Goal: Transaction & Acquisition: Purchase product/service

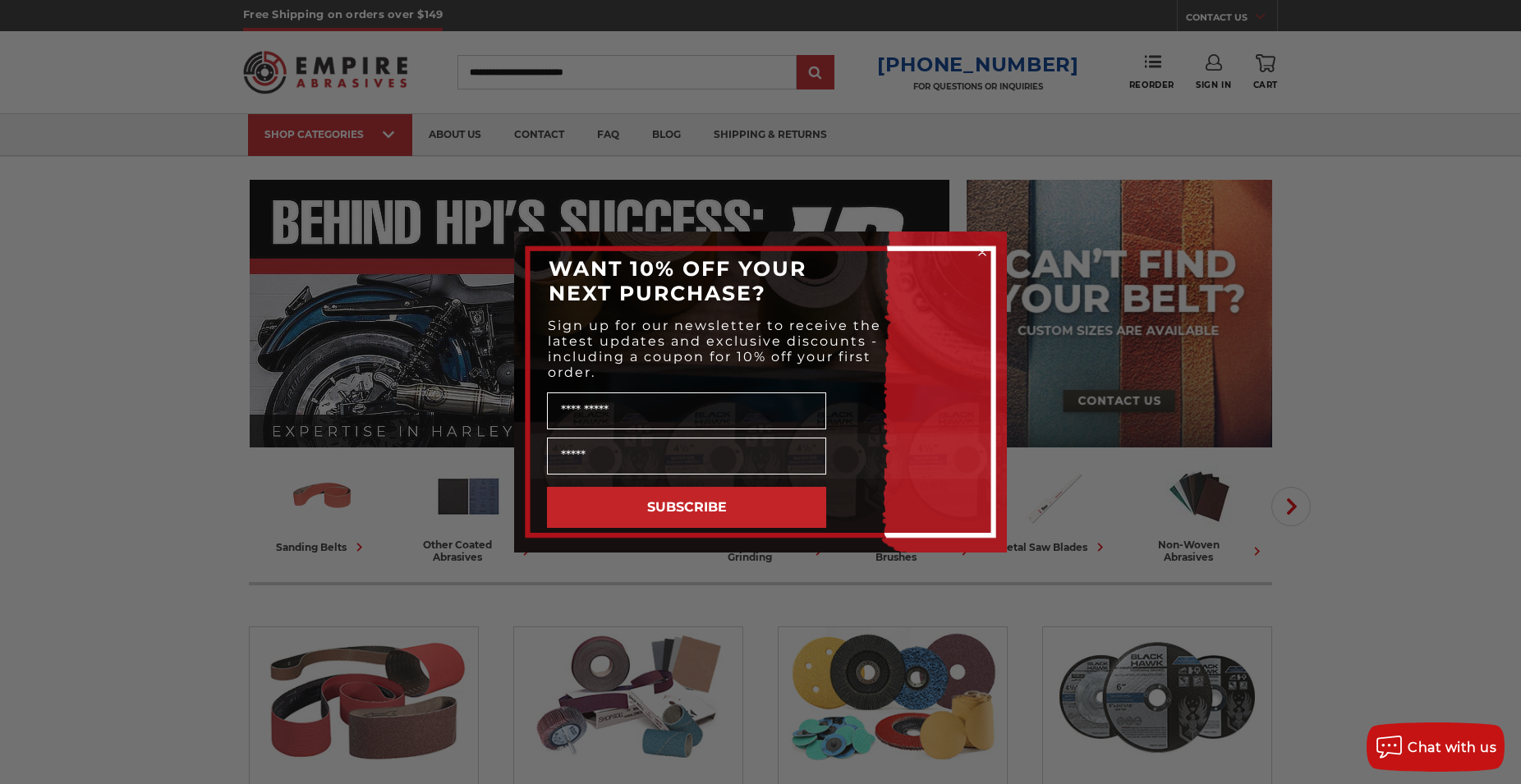
click at [1475, 257] on div "Close dialog WANT 10% OFF YOUR NEXT PURCHASE? Sign up for our newsletter to rec…" at bounding box center [760, 392] width 1521 height 784
click at [988, 255] on circle "Close dialog" at bounding box center [982, 252] width 16 height 16
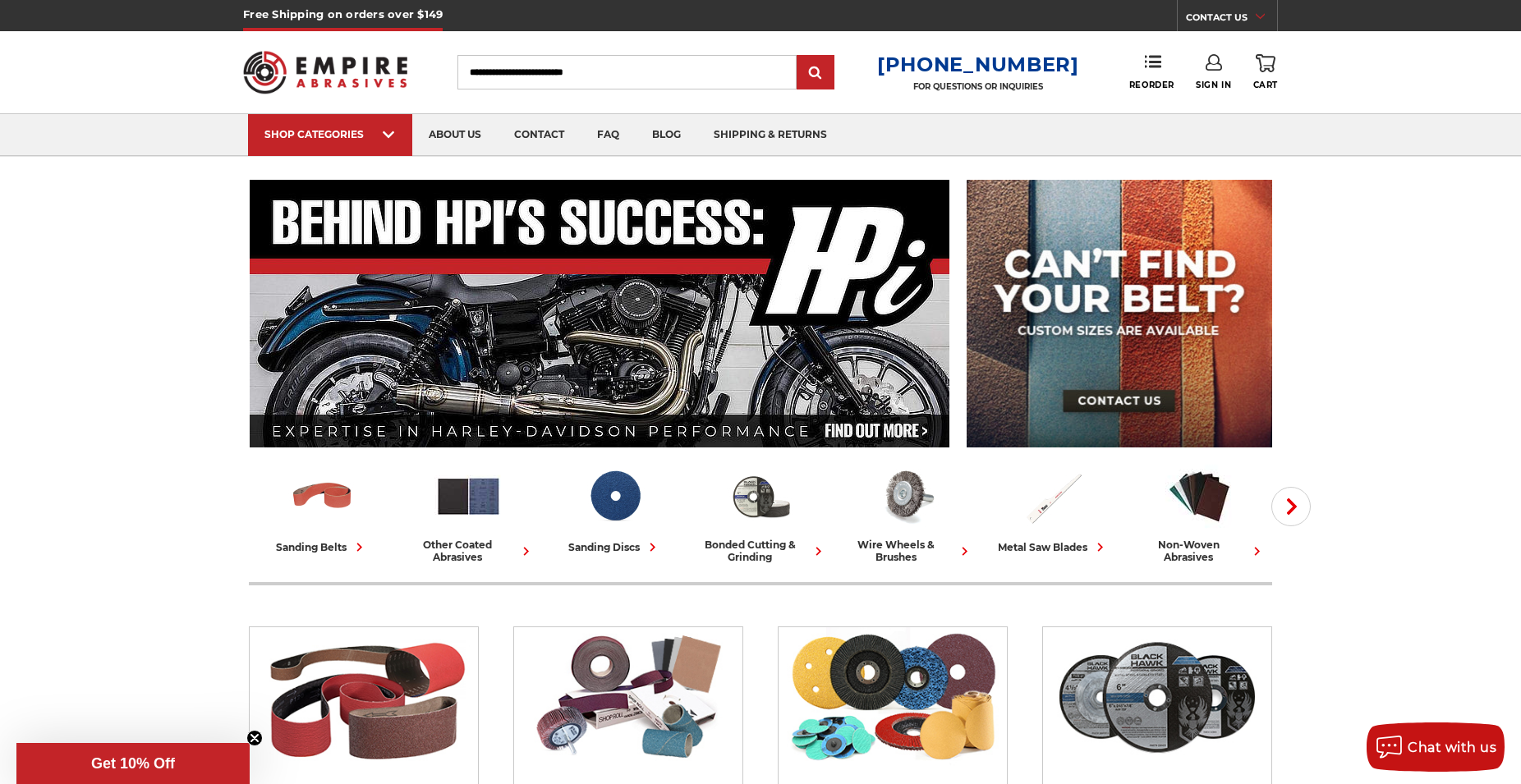
click at [1205, 68] on icon at bounding box center [1213, 62] width 17 height 17
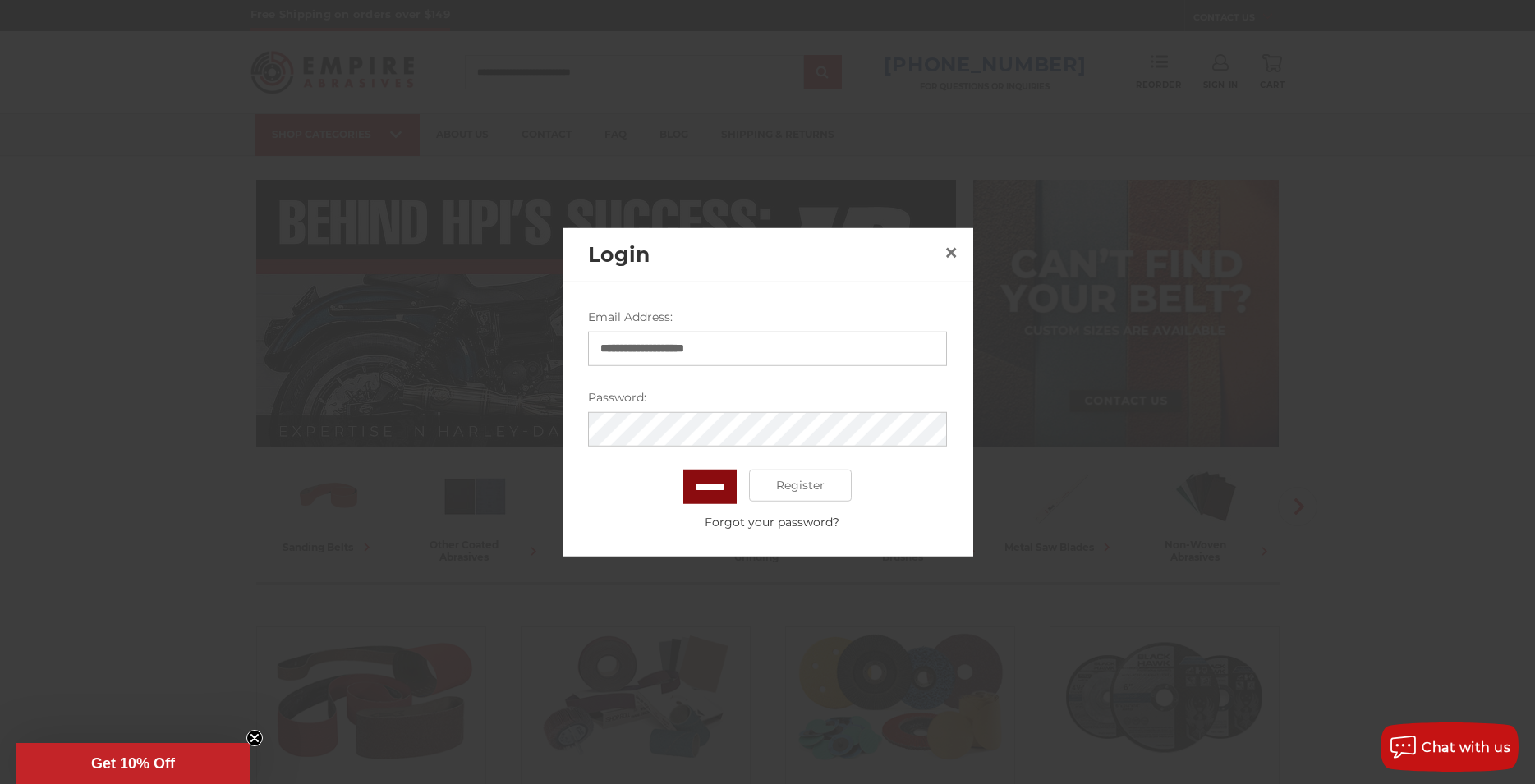
click at [731, 491] on input "*******" at bounding box center [709, 486] width 53 height 34
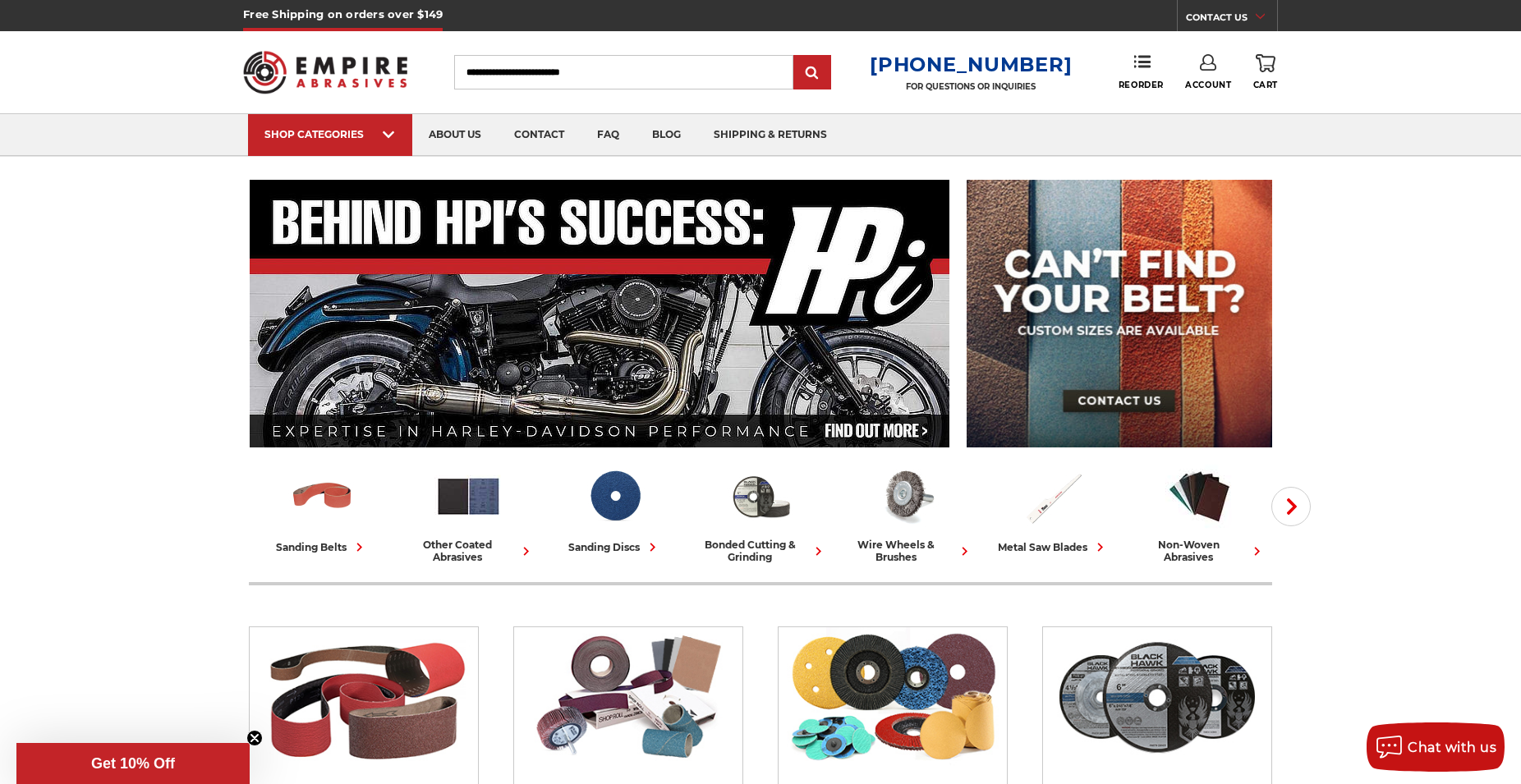
click at [1213, 79] on link "Account" at bounding box center [1207, 72] width 46 height 36
click at [1216, 103] on link "Account" at bounding box center [1208, 107] width 117 height 32
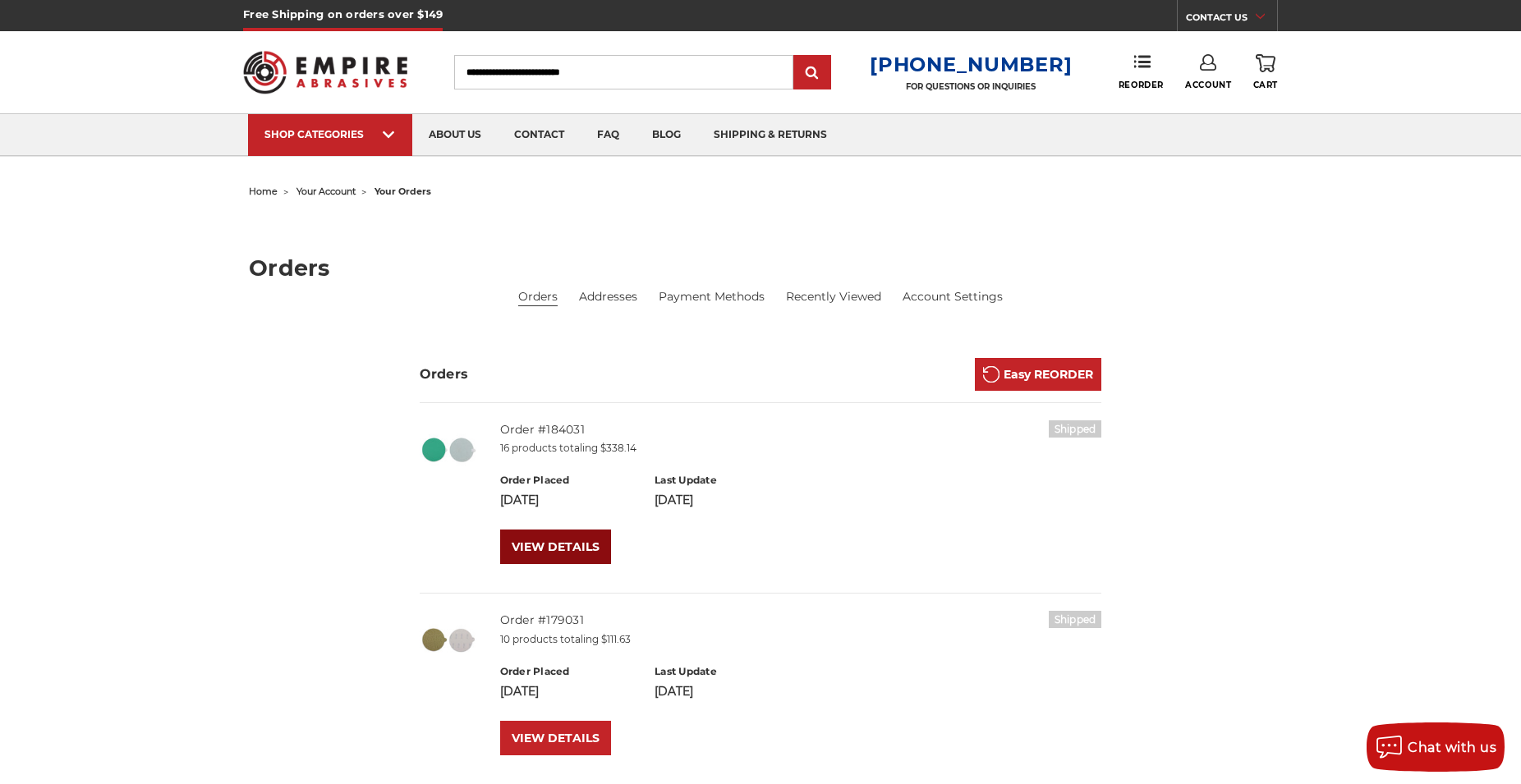
click at [578, 554] on link "VIEW DETAILS" at bounding box center [555, 546] width 111 height 34
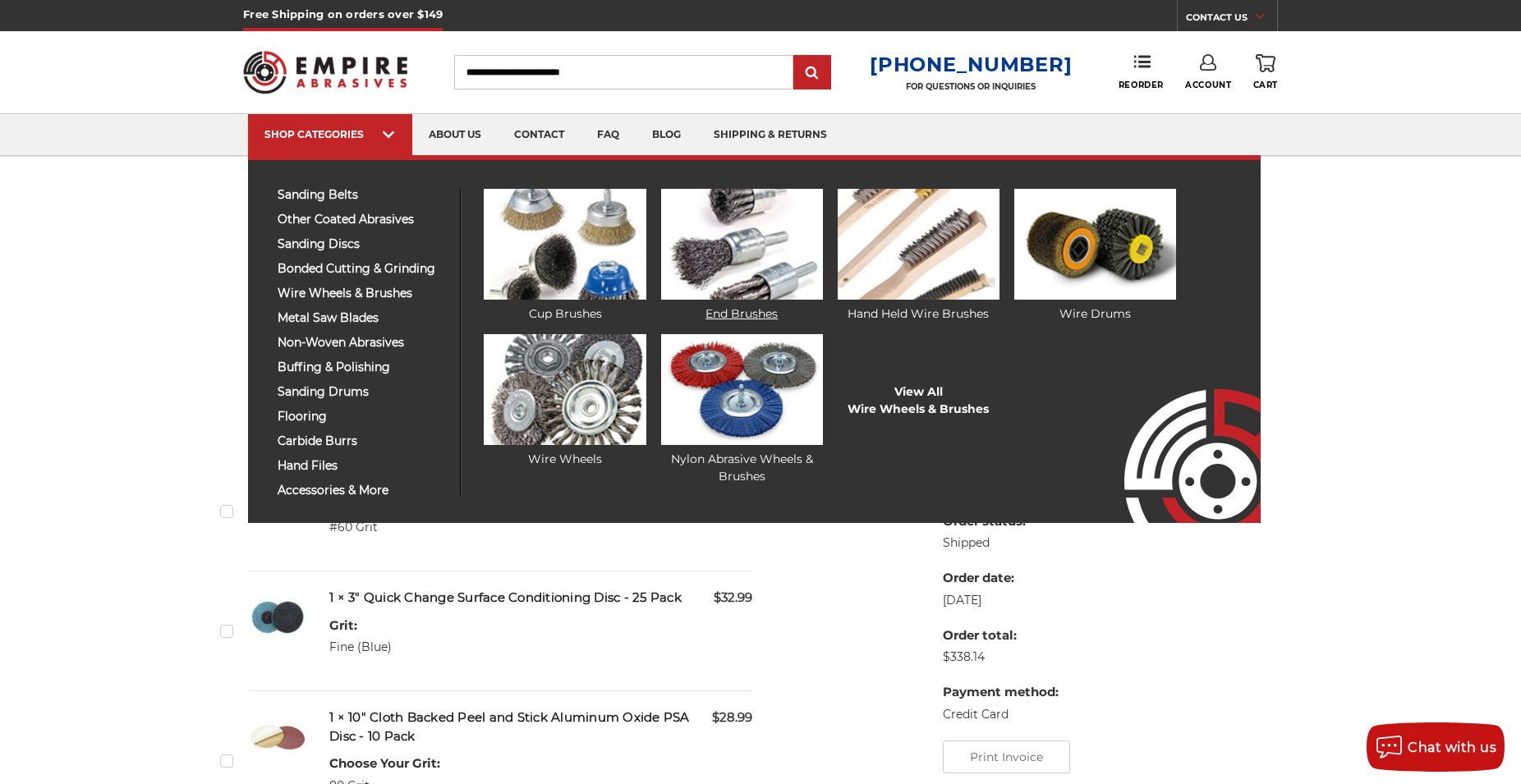
click at [716, 267] on img at bounding box center [741, 243] width 162 height 111
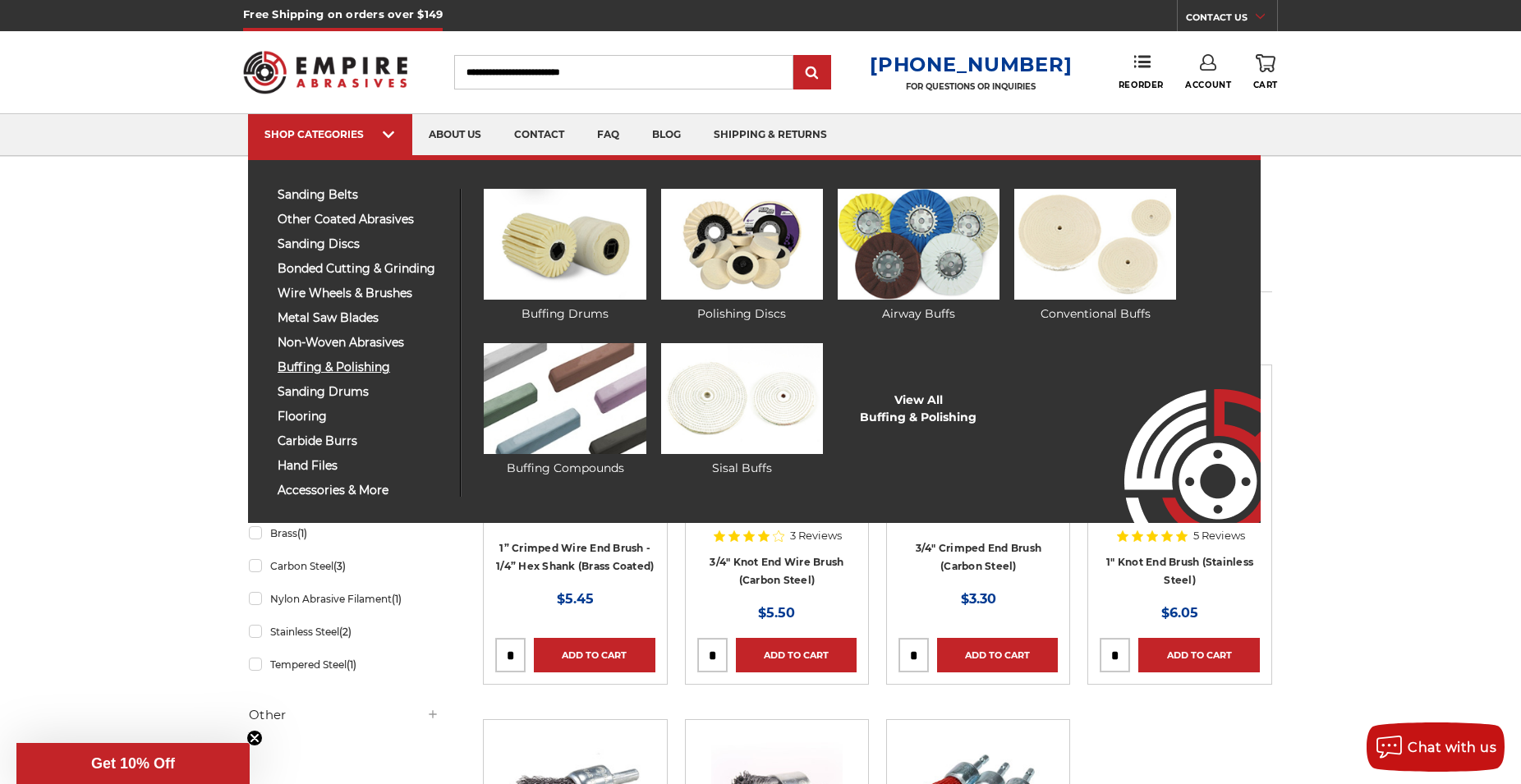
click at [386, 369] on span "buffing & polishing" at bounding box center [362, 367] width 170 height 12
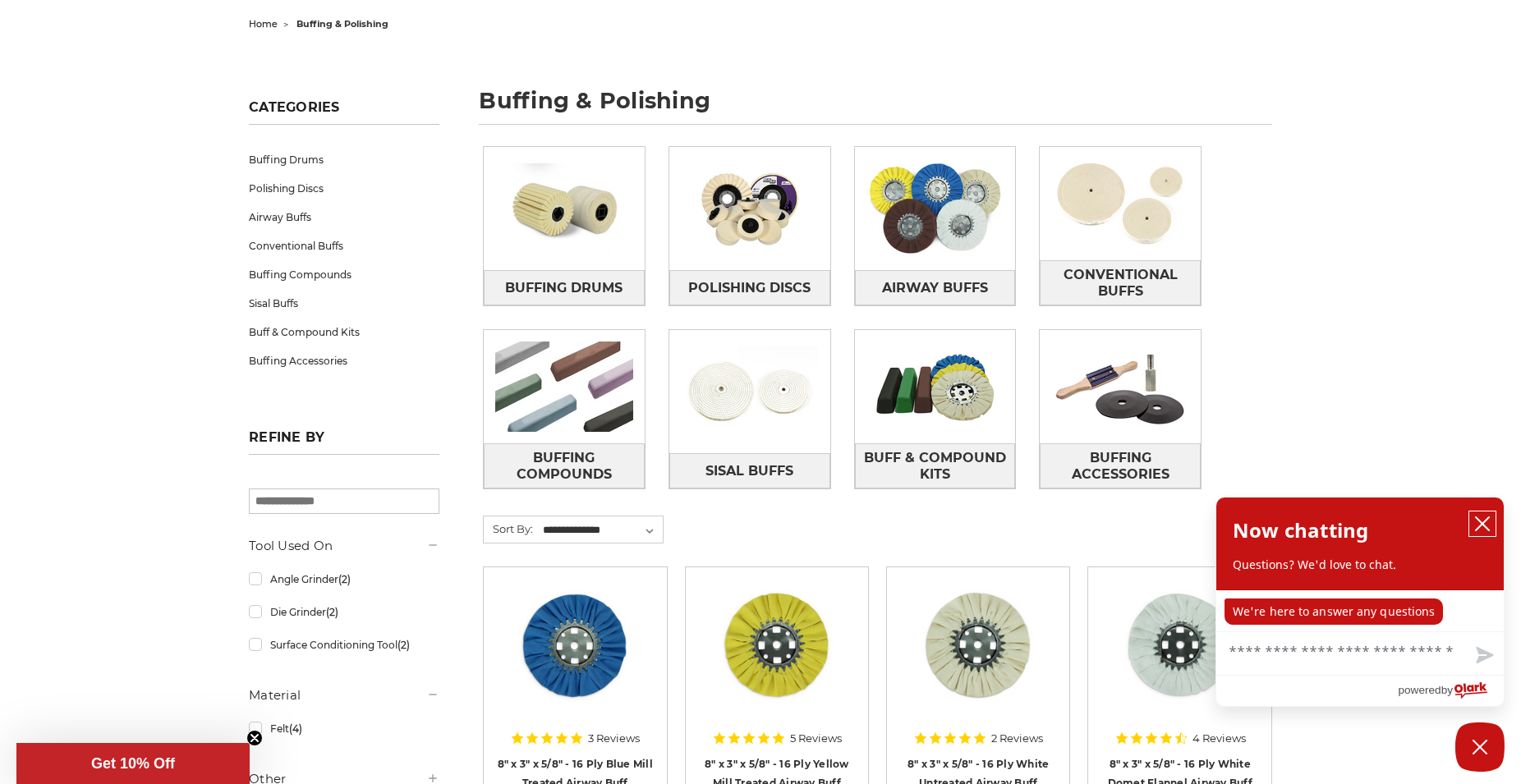
click at [1488, 517] on icon "close chatbox" at bounding box center [1482, 524] width 17 height 17
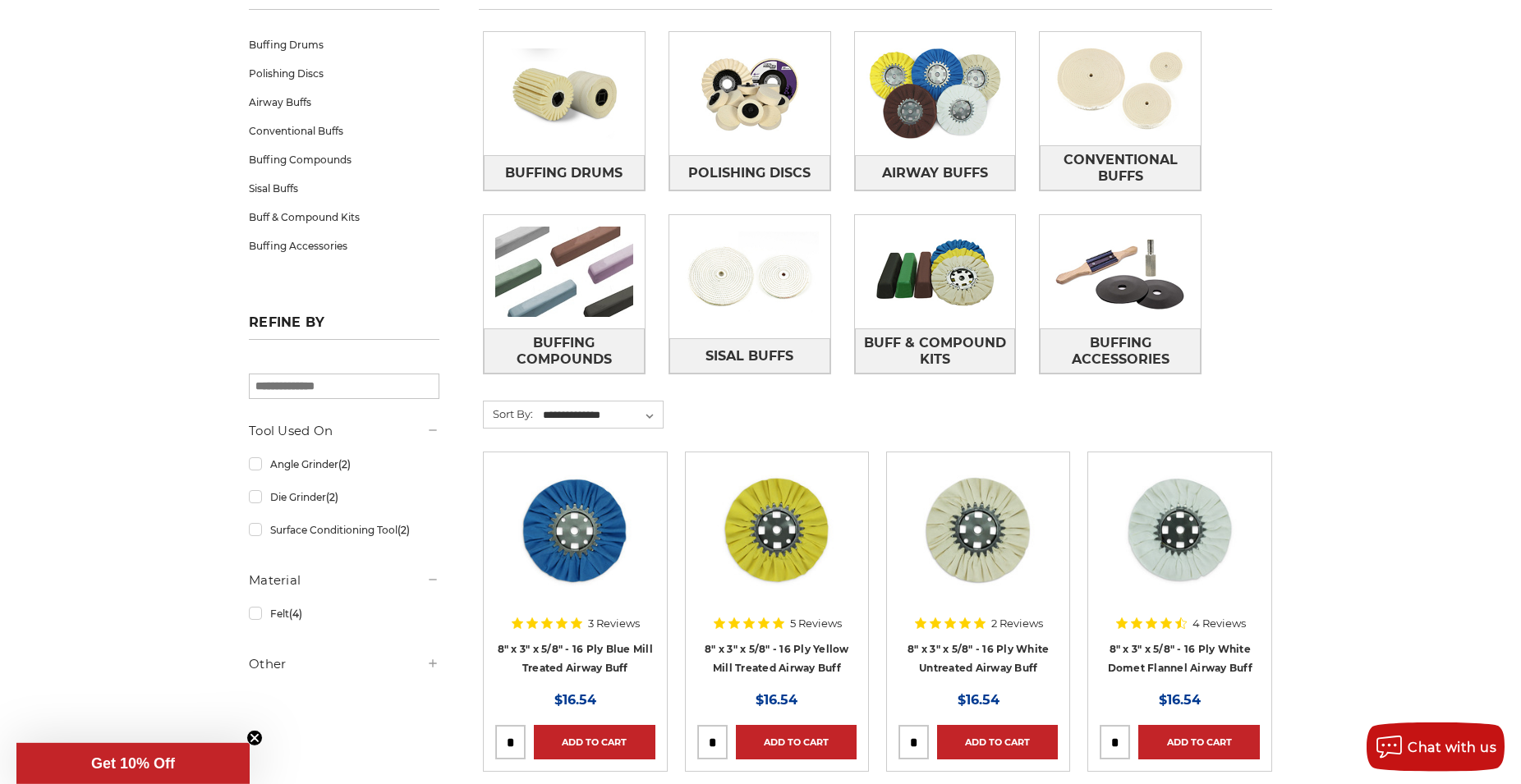
scroll to position [251, 0]
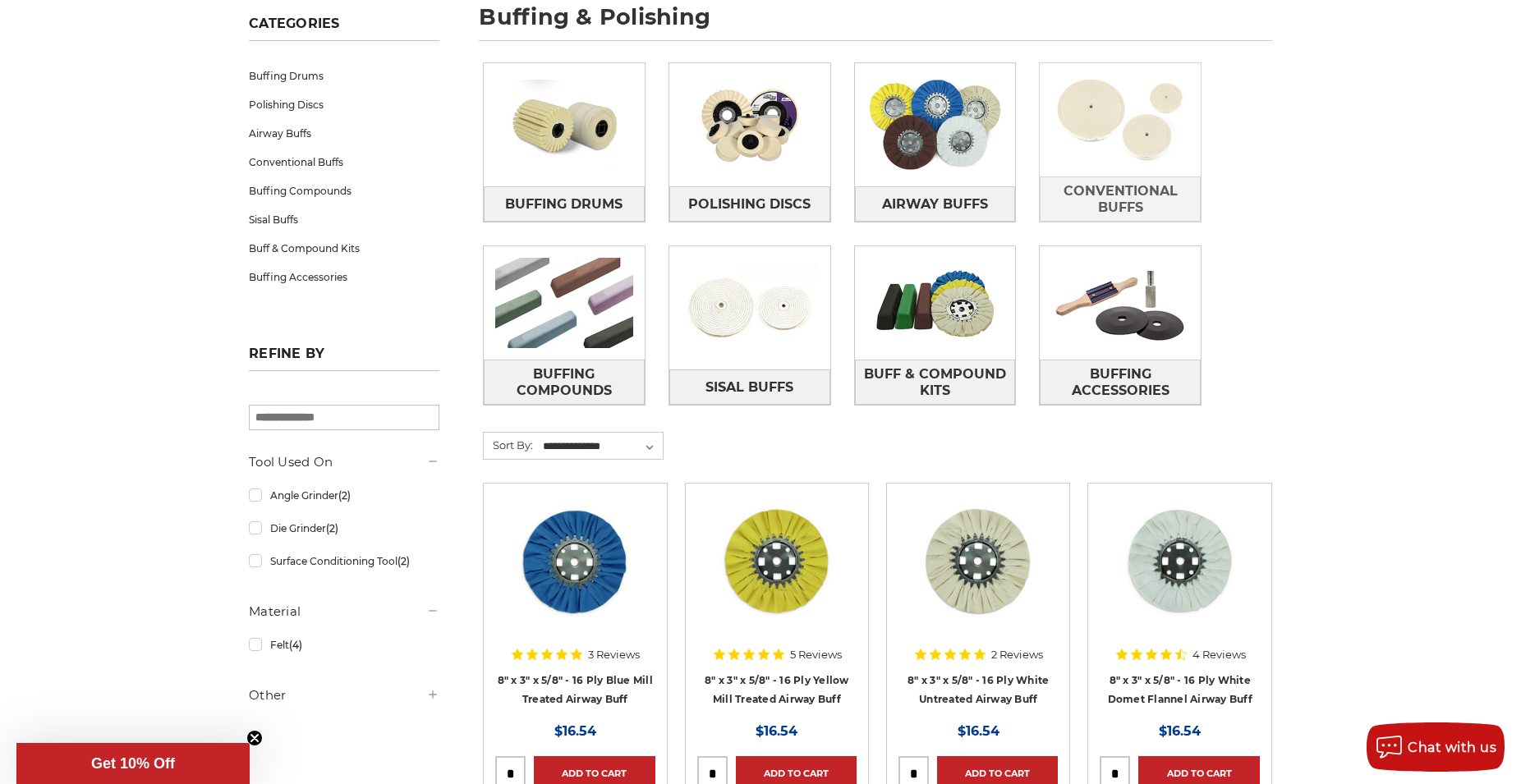
click at [1151, 135] on img at bounding box center [1120, 120] width 161 height 113
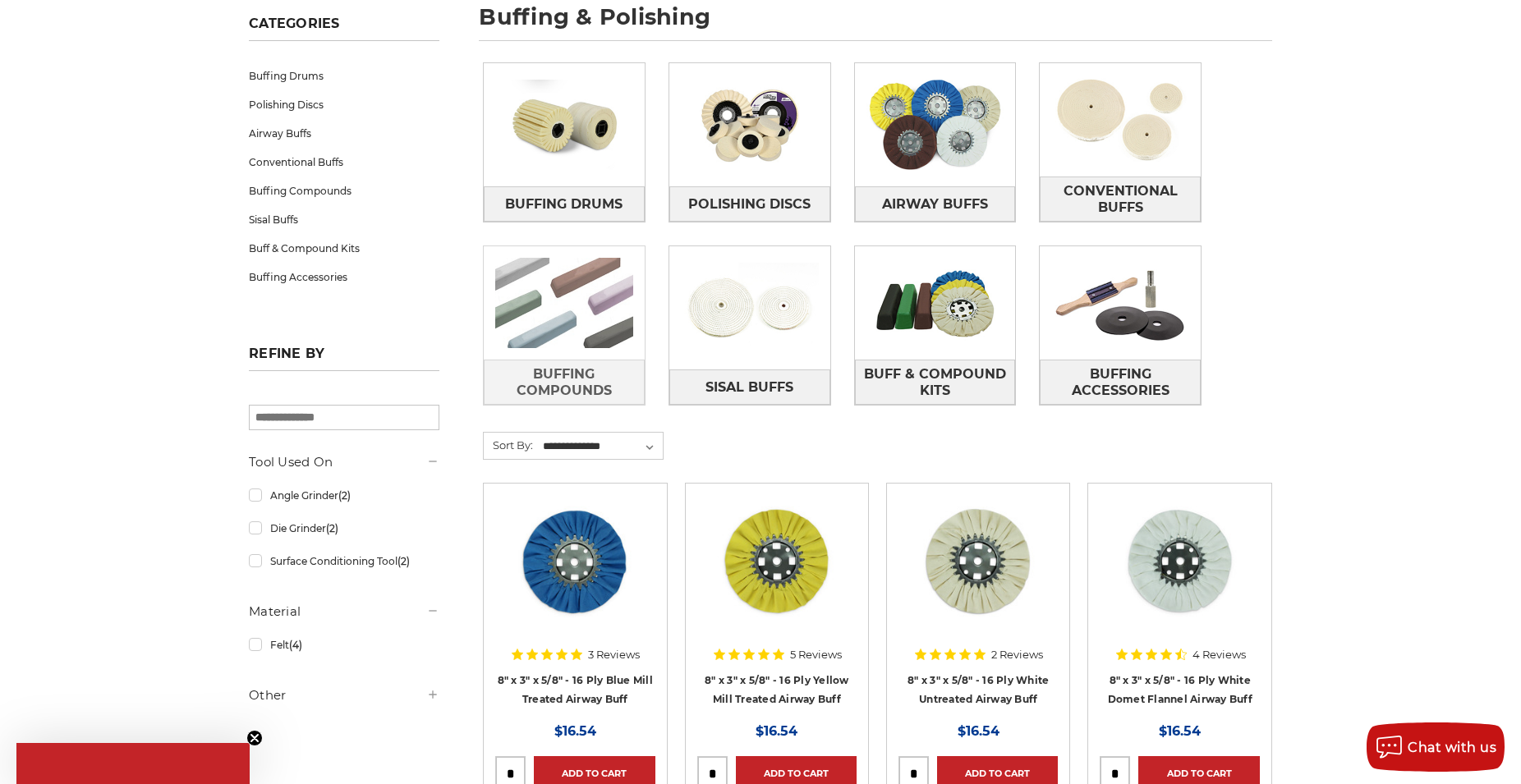
scroll to position [251, 0]
click at [560, 328] on img at bounding box center [564, 303] width 161 height 113
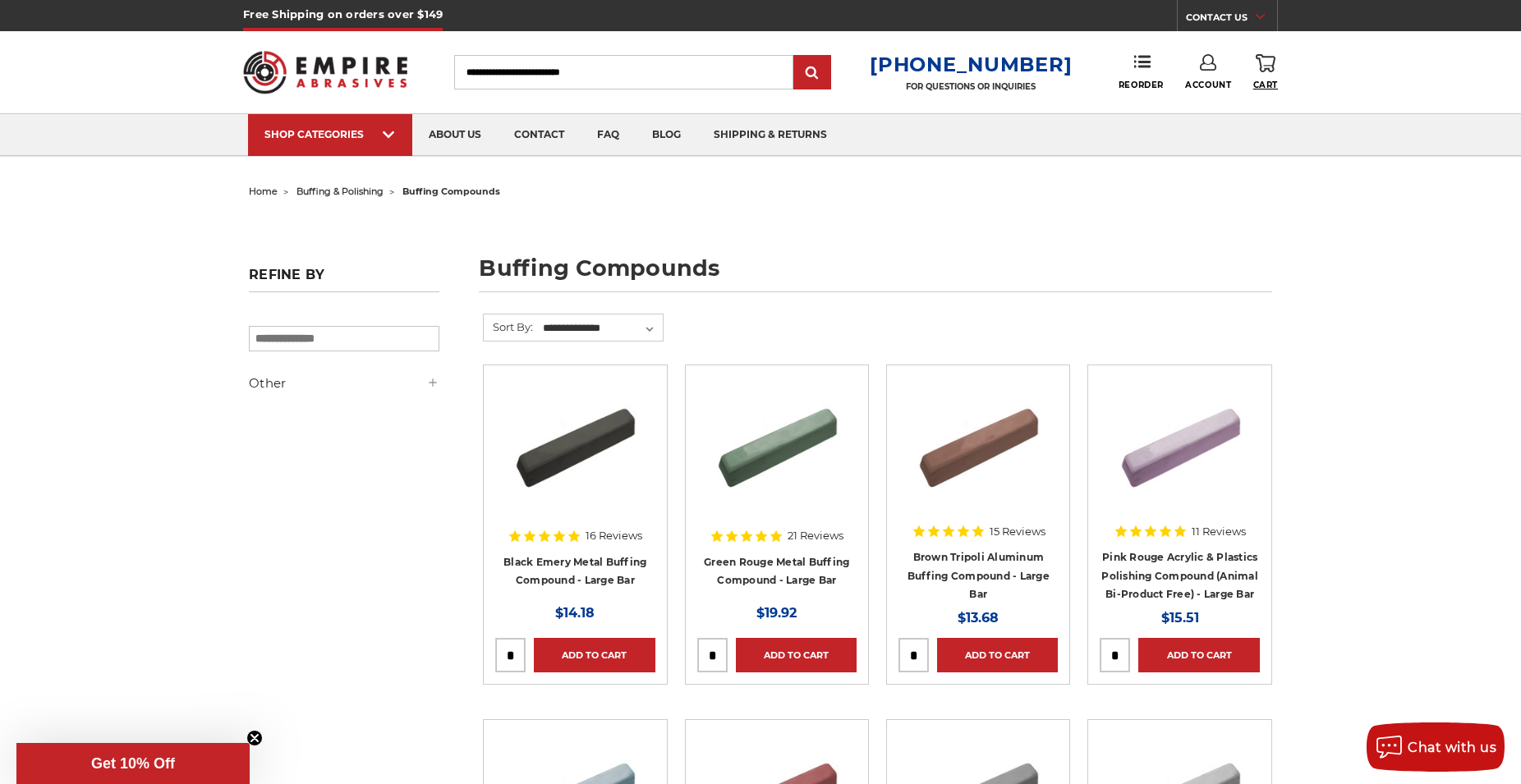
click at [1271, 81] on span "Cart" at bounding box center [1265, 85] width 25 height 10
click at [786, 647] on link "Add to Cart" at bounding box center [796, 655] width 121 height 34
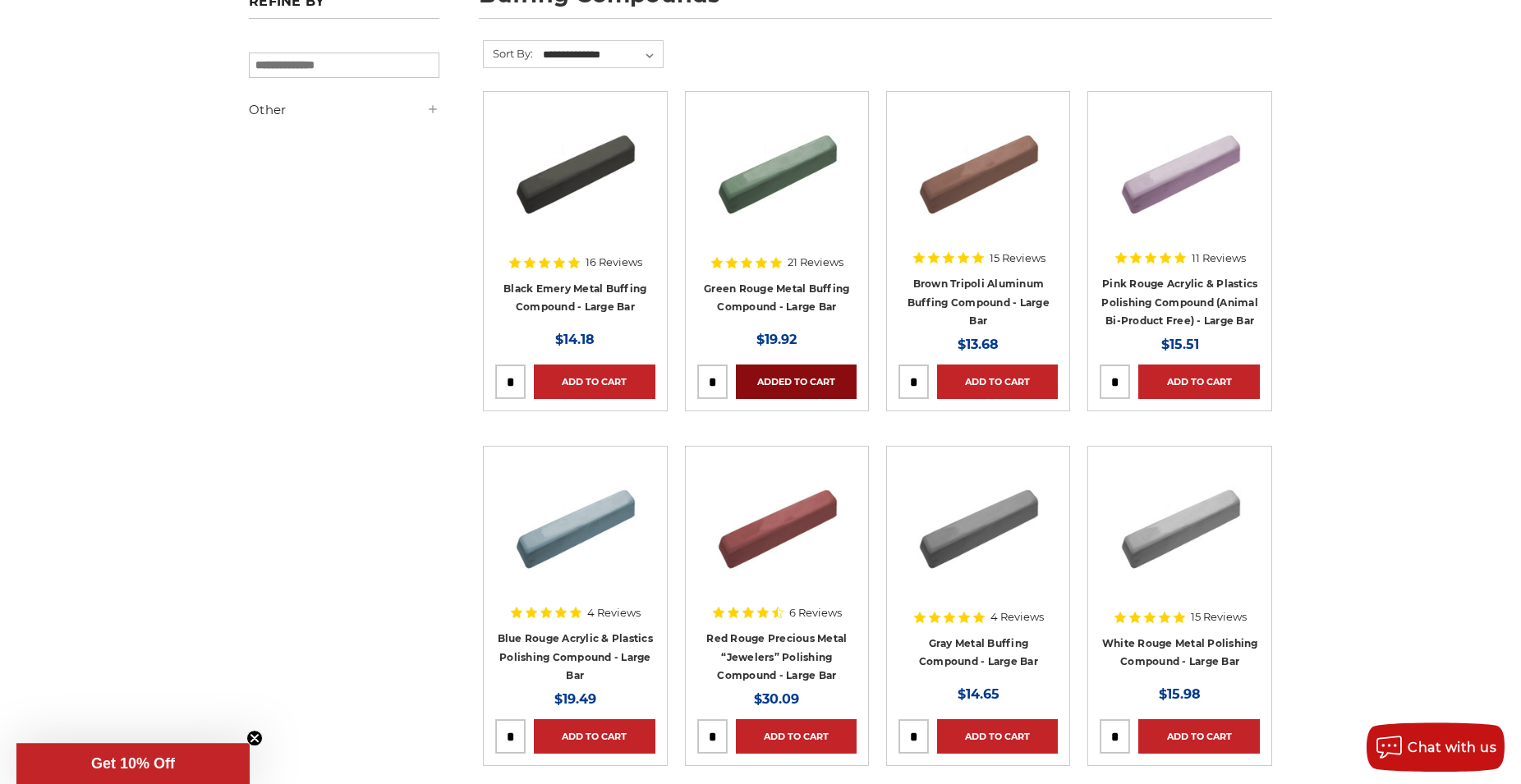
scroll to position [251, 0]
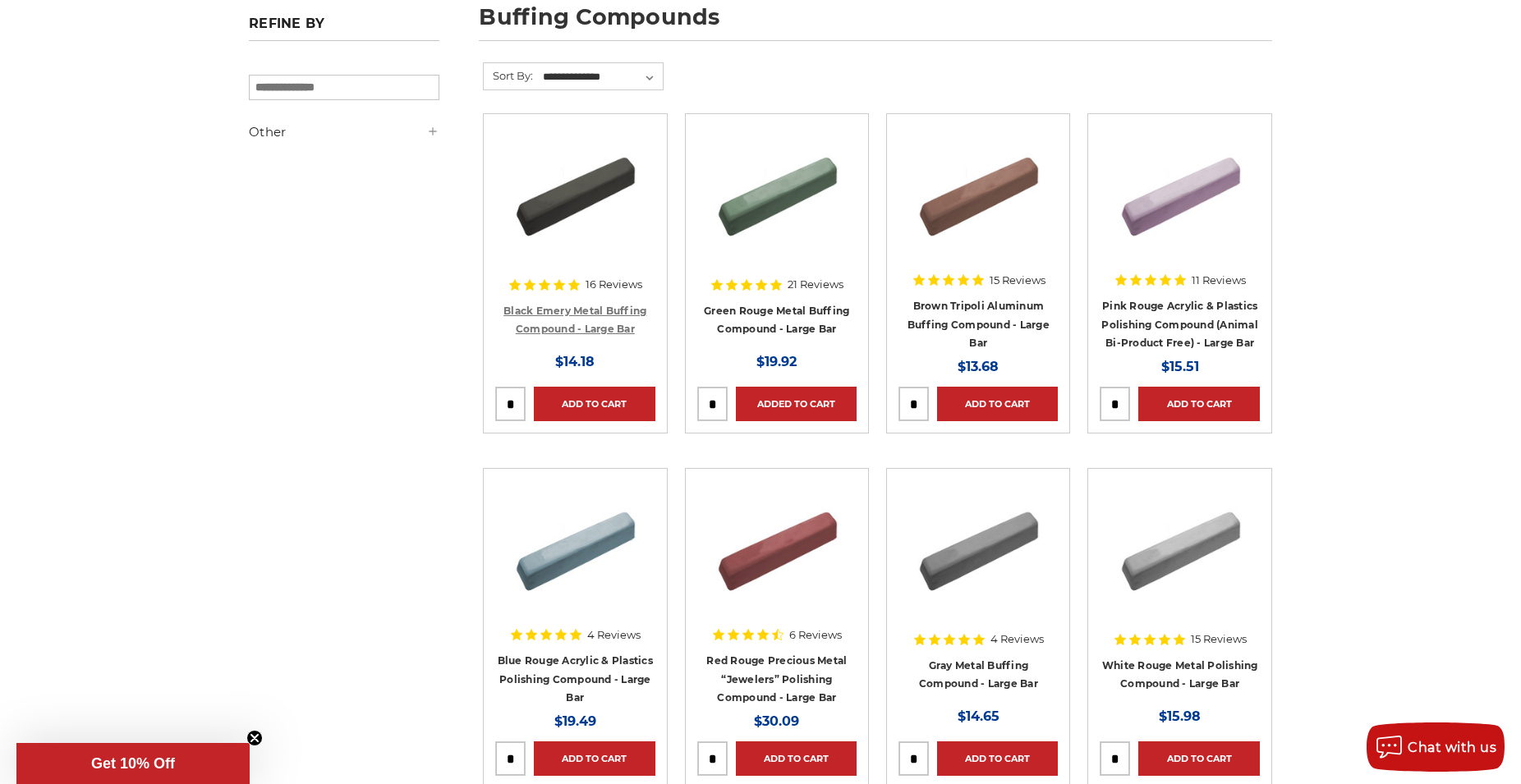
click at [571, 329] on link "Black Emery Metal Buffing Compound - Large Bar" at bounding box center [575, 320] width 143 height 32
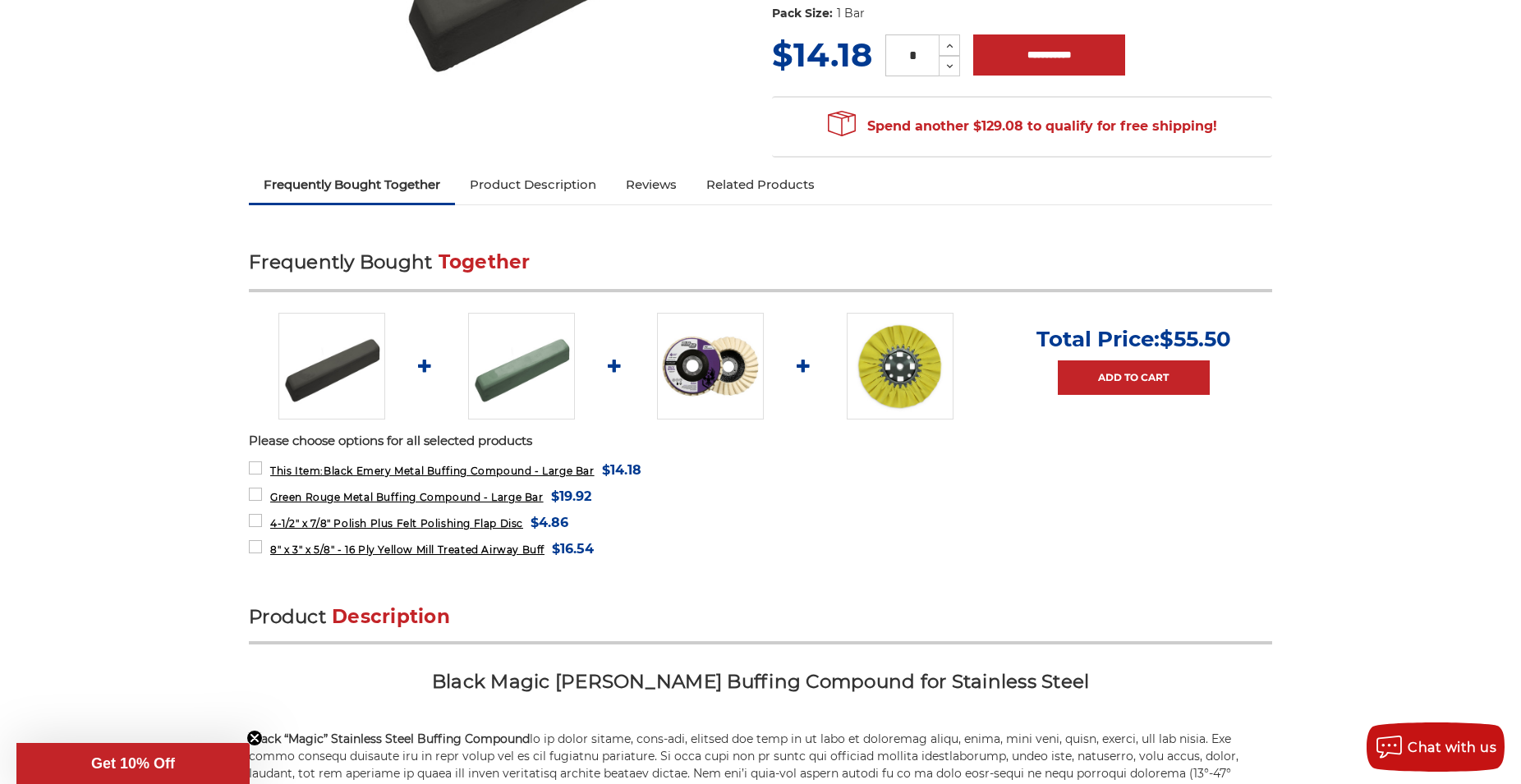
scroll to position [335, 0]
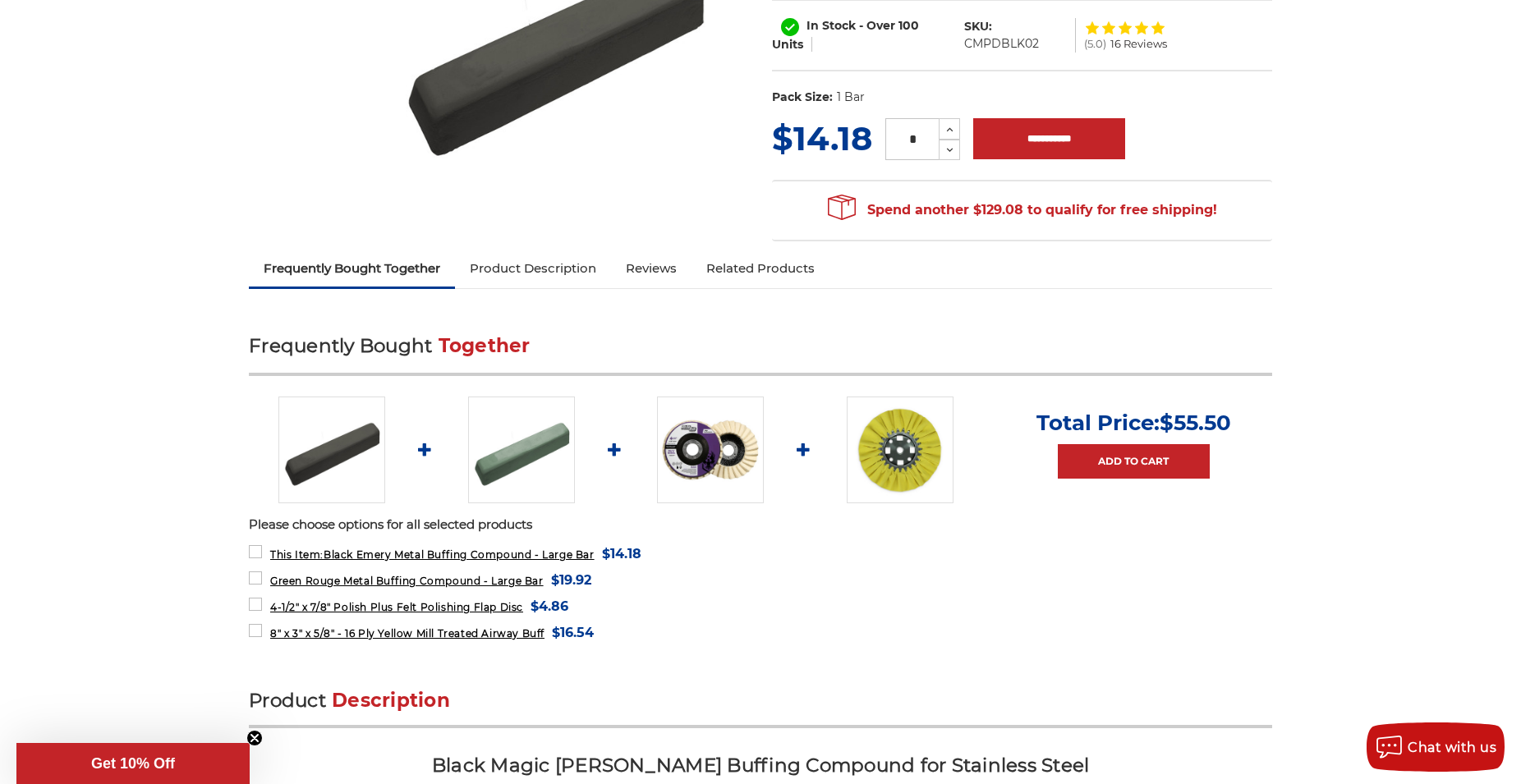
click at [552, 263] on link "Product Description" at bounding box center [533, 268] width 156 height 36
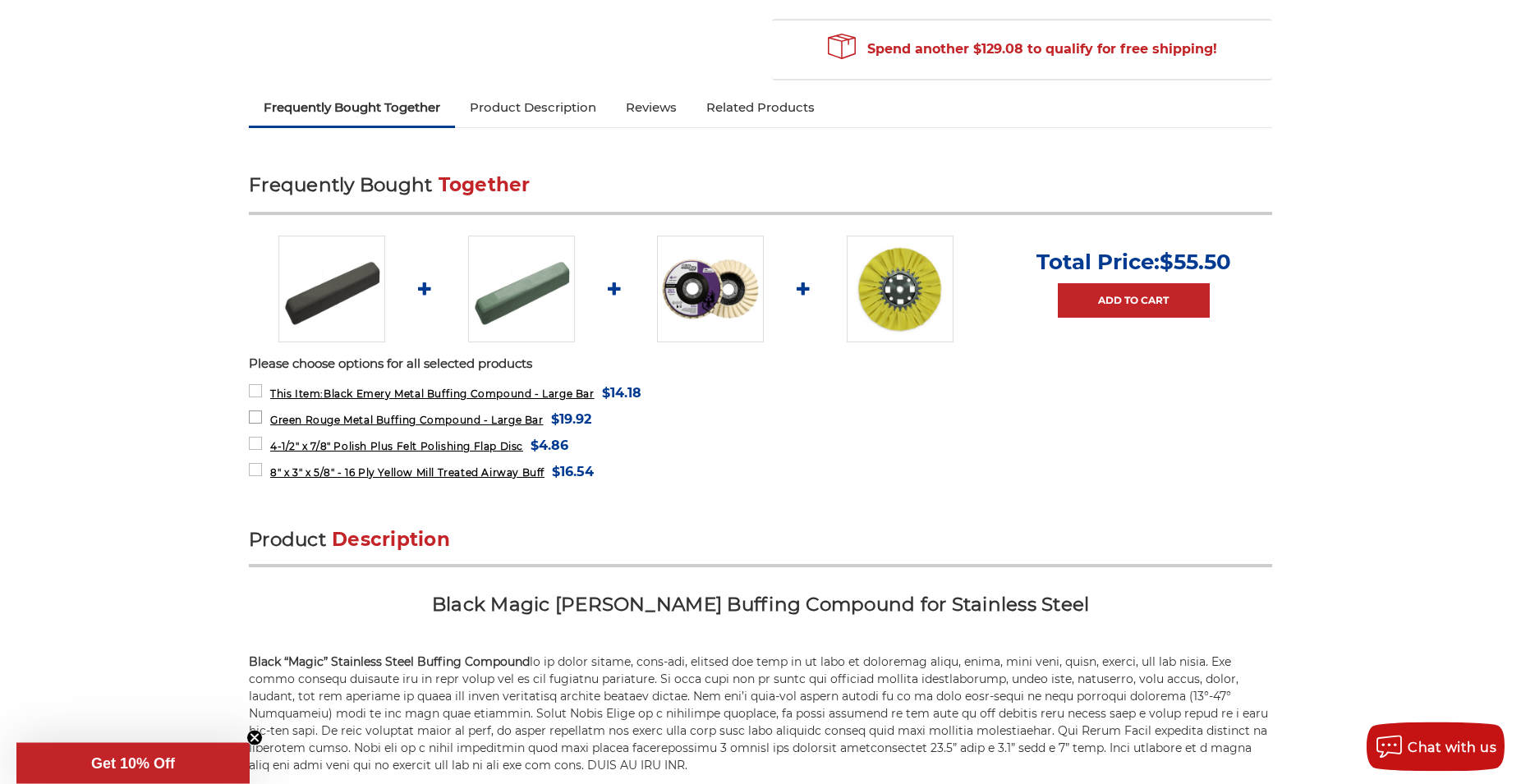
scroll to position [0, 0]
